Goal: Task Accomplishment & Management: Manage account settings

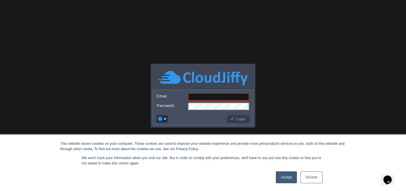
paste input "[EMAIL_ADDRESS][DOMAIN_NAME]"
type input "[EMAIL_ADDRESS][DOMAIN_NAME]"
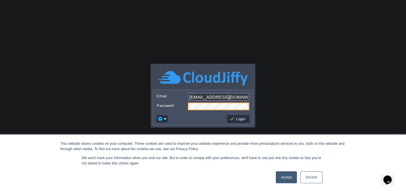
click at [288, 175] on link "Accept" at bounding box center [286, 177] width 21 height 12
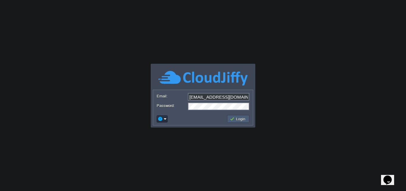
click at [237, 115] on td "Login" at bounding box center [238, 119] width 22 height 8
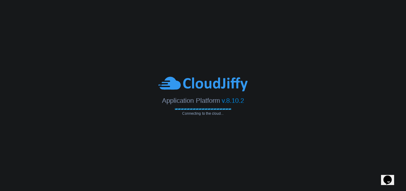
click at [327, 64] on body "This website stores cookies on your computer. These cookies are used to improve…" at bounding box center [203, 95] width 406 height 191
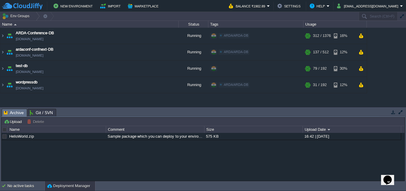
click at [390, 114] on td at bounding box center [392, 111] width 7 height 7
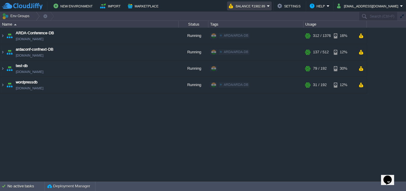
click at [267, 8] on button "Balance ₹1902.89" at bounding box center [248, 5] width 38 height 7
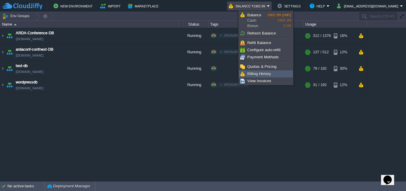
click at [266, 71] on span "Billing History" at bounding box center [259, 73] width 24 height 4
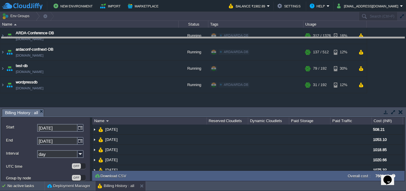
drag, startPoint x: 243, startPoint y: 109, endPoint x: 255, endPoint y: 37, distance: 72.7
click at [255, 37] on body "New Environment Import Marketplace Bonus ₹0.00 Upgrade Account Balance ₹1902.89…" at bounding box center [203, 95] width 406 height 191
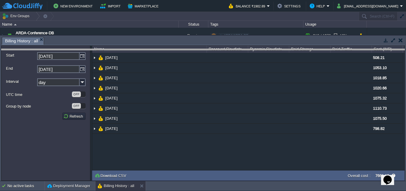
drag, startPoint x: 282, startPoint y: 37, endPoint x: 284, endPoint y: 50, distance: 13.2
click at [284, 50] on body "New Environment Import Marketplace Bonus ₹0.00 Upgrade Account Balance ₹1902.89…" at bounding box center [203, 95] width 406 height 191
